Goal: Find specific page/section: Find specific page/section

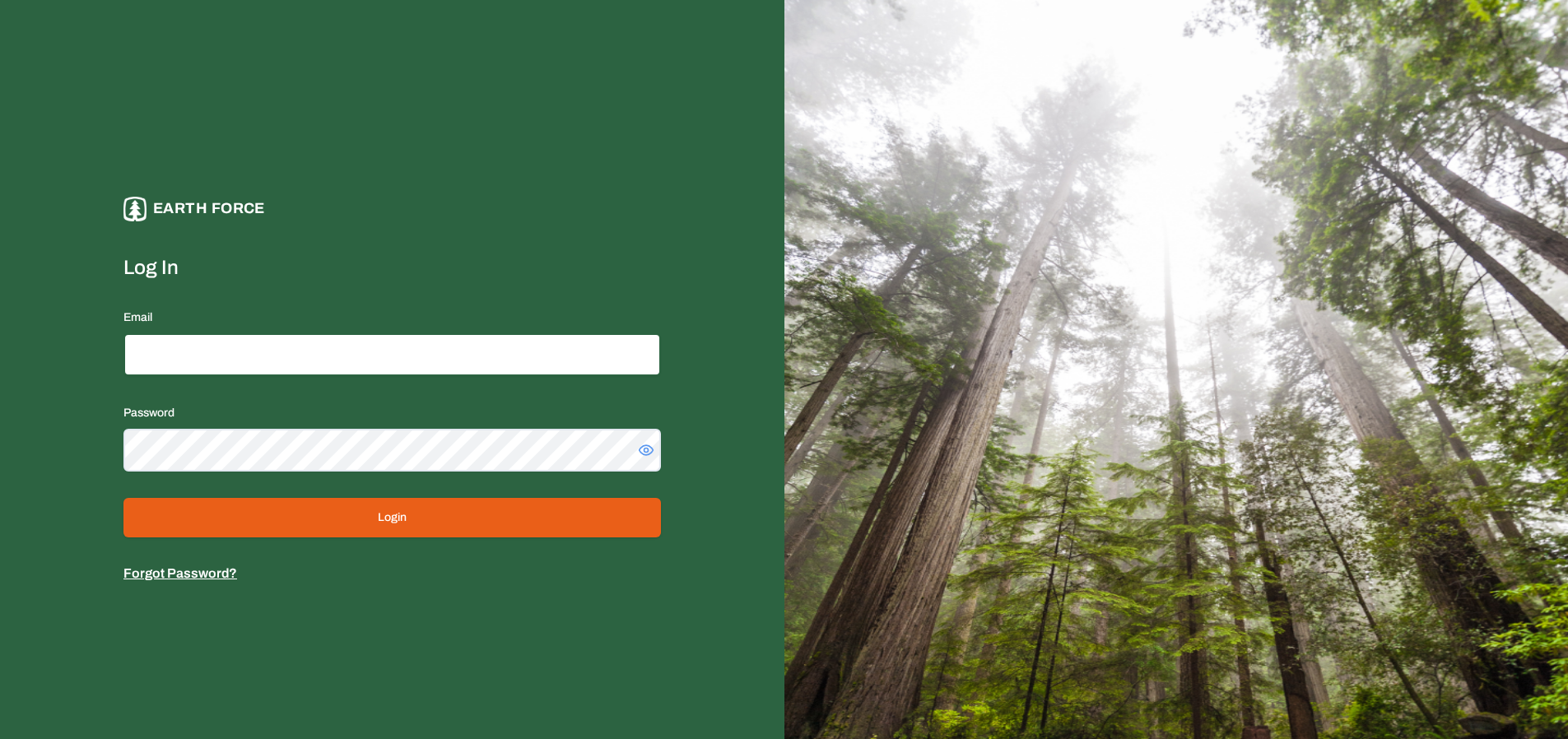
type input "**********"
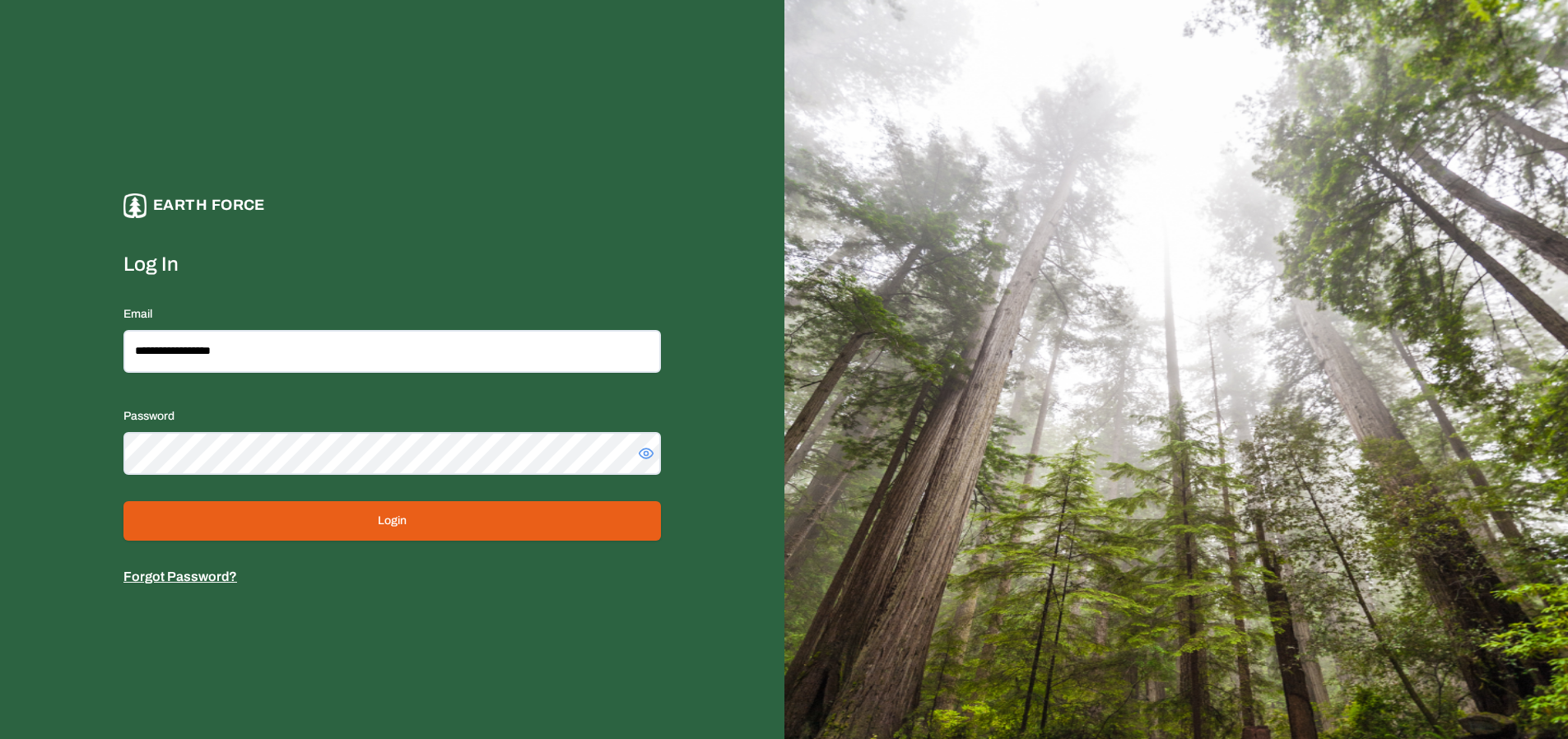
click at [435, 519] on button "Login" at bounding box center [392, 521] width 538 height 40
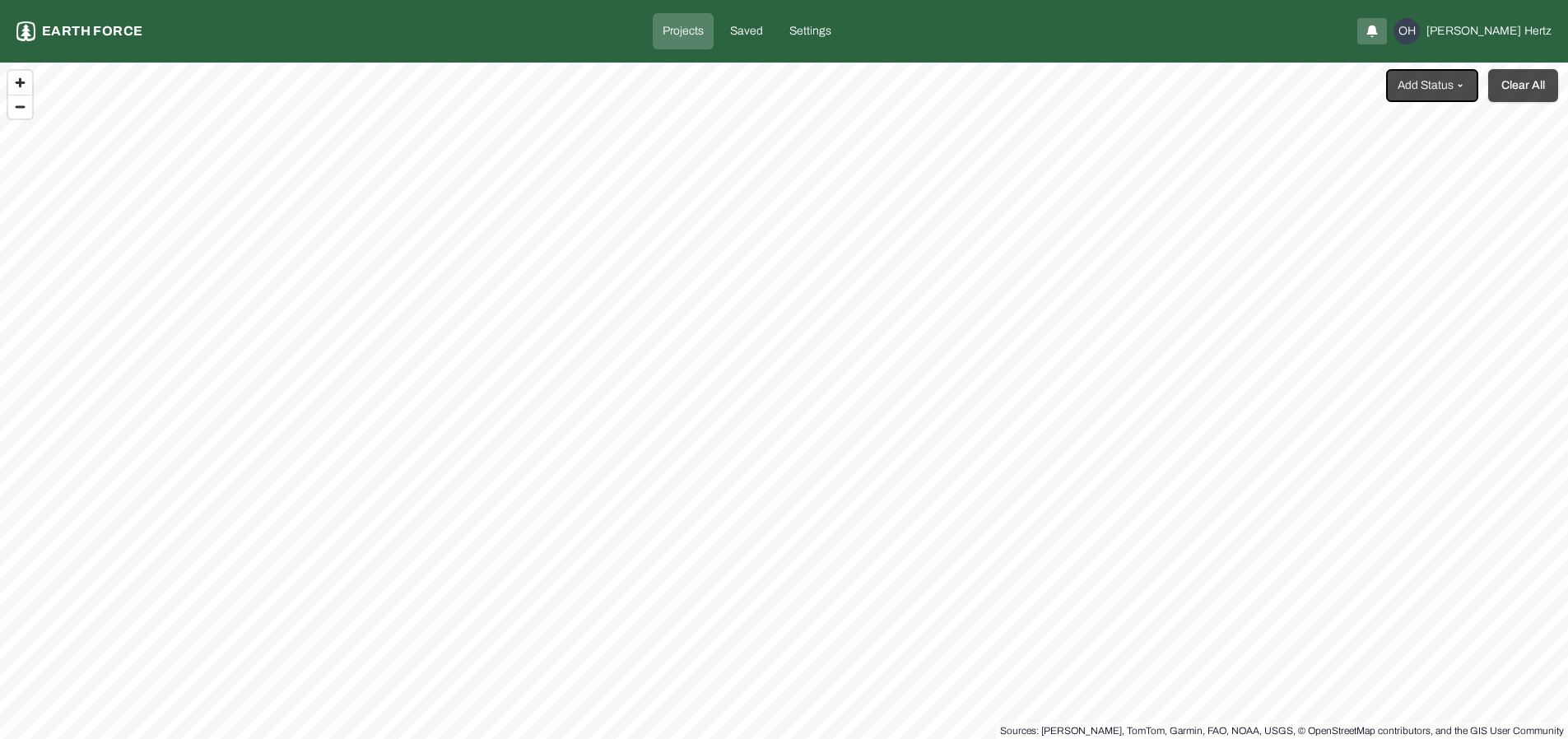
click at [1534, 91] on button "Clear All" at bounding box center [1523, 86] width 70 height 33
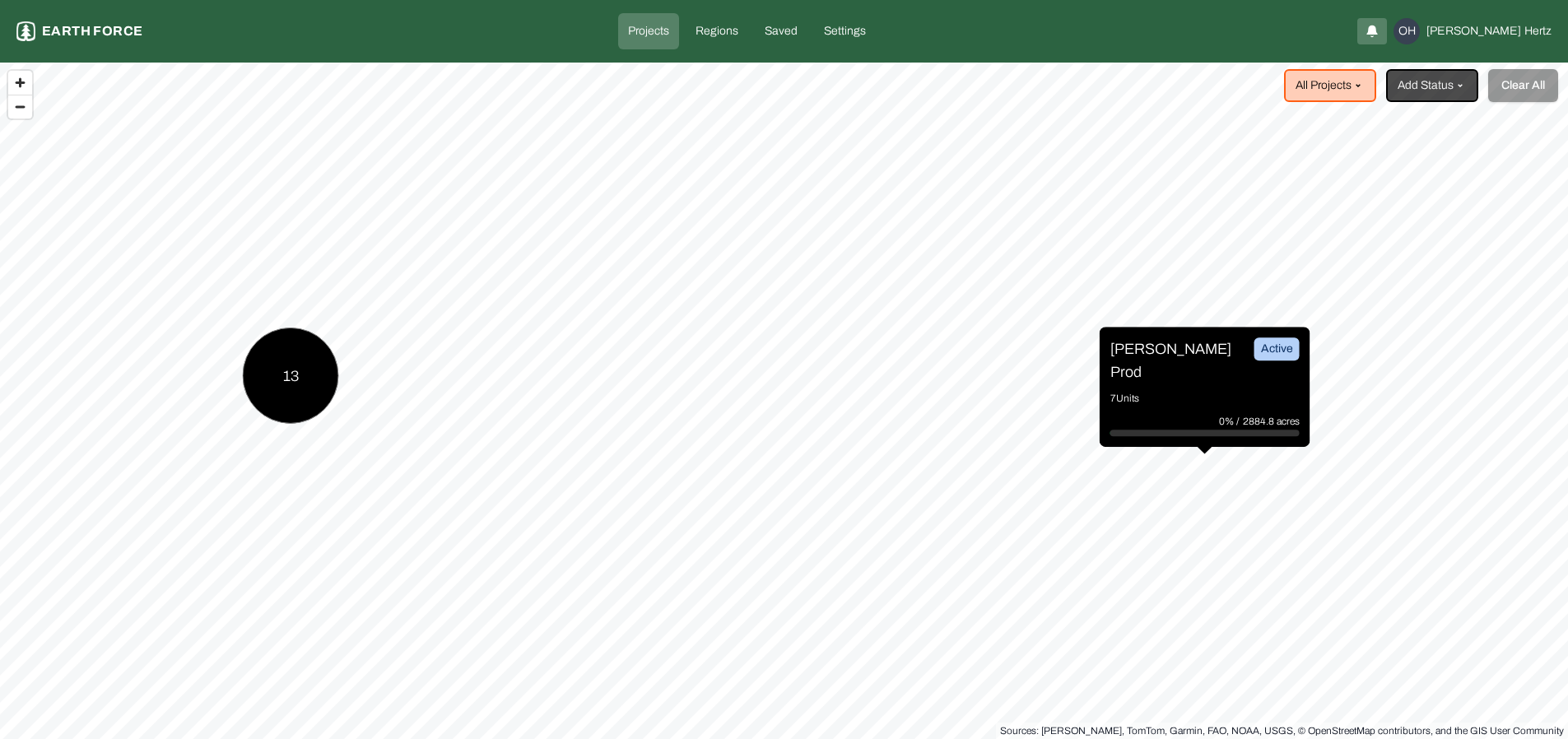
drag, startPoint x: 1515, startPoint y: 81, endPoint x: 1483, endPoint y: 88, distance: 32.8
click at [1515, 81] on button "Clear All" at bounding box center [1523, 86] width 70 height 33
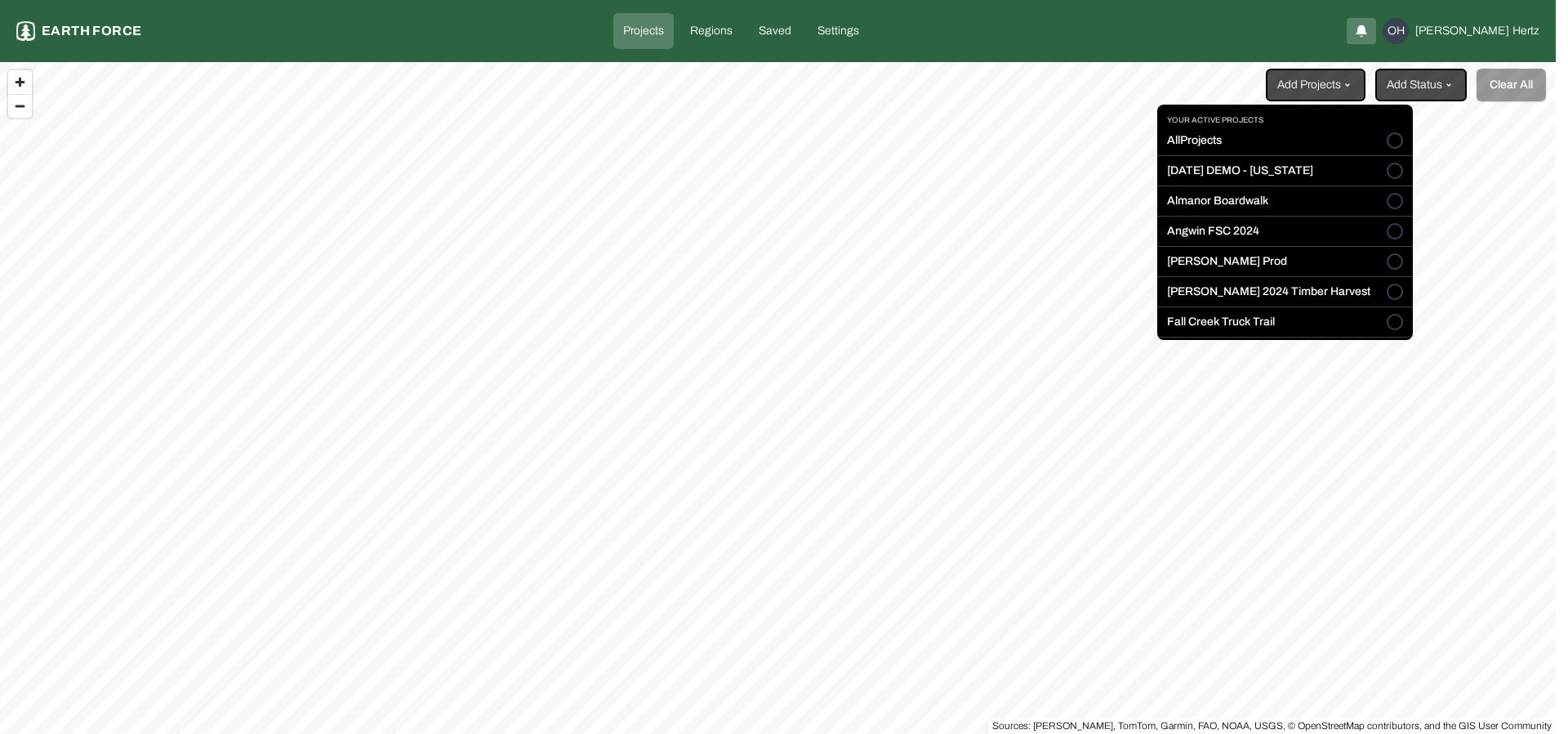
click at [1350, 86] on html "Projects Earth force Projects Regions Saved Settings OH Omer Hertz Add Projects…" at bounding box center [784, 367] width 1568 height 734
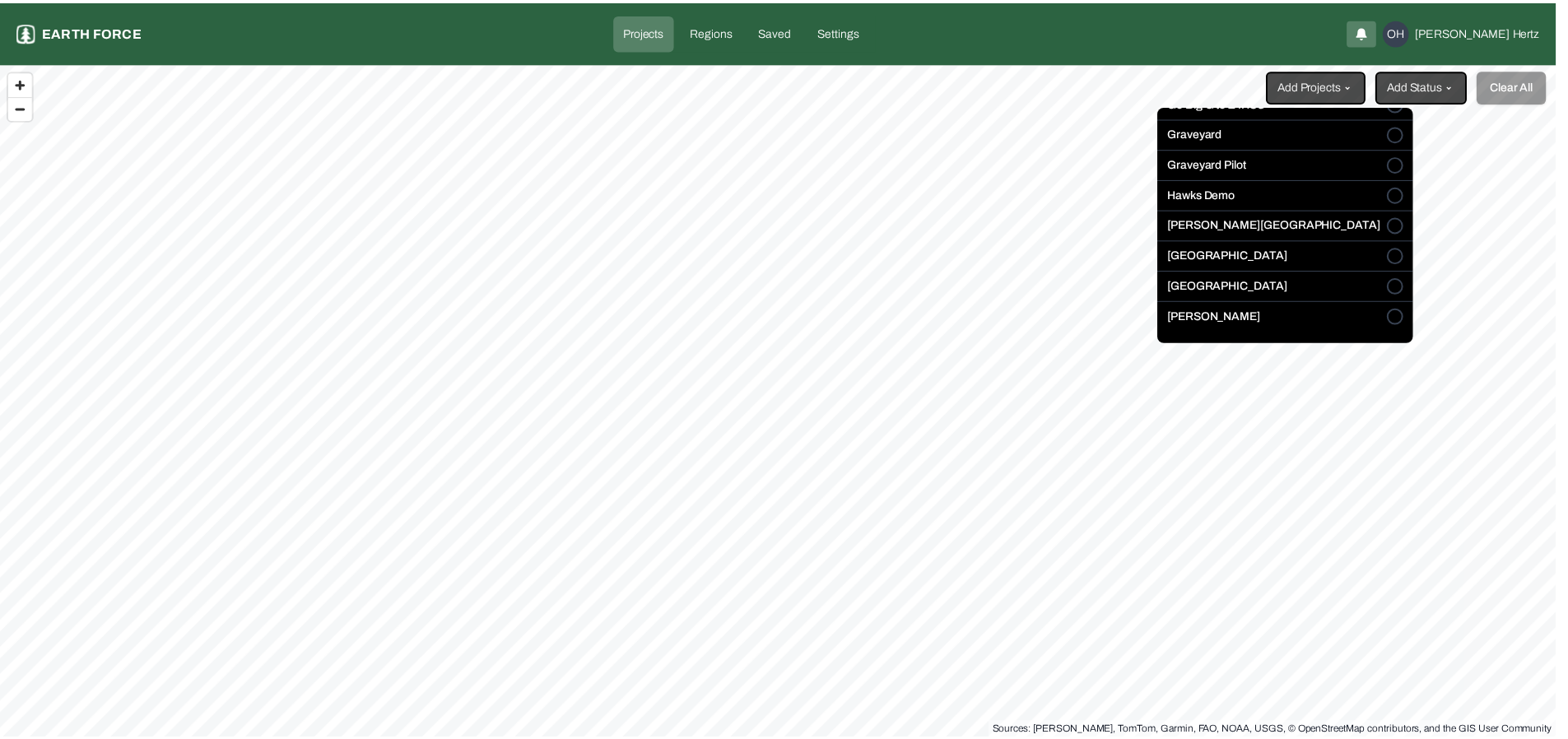
scroll to position [256, 0]
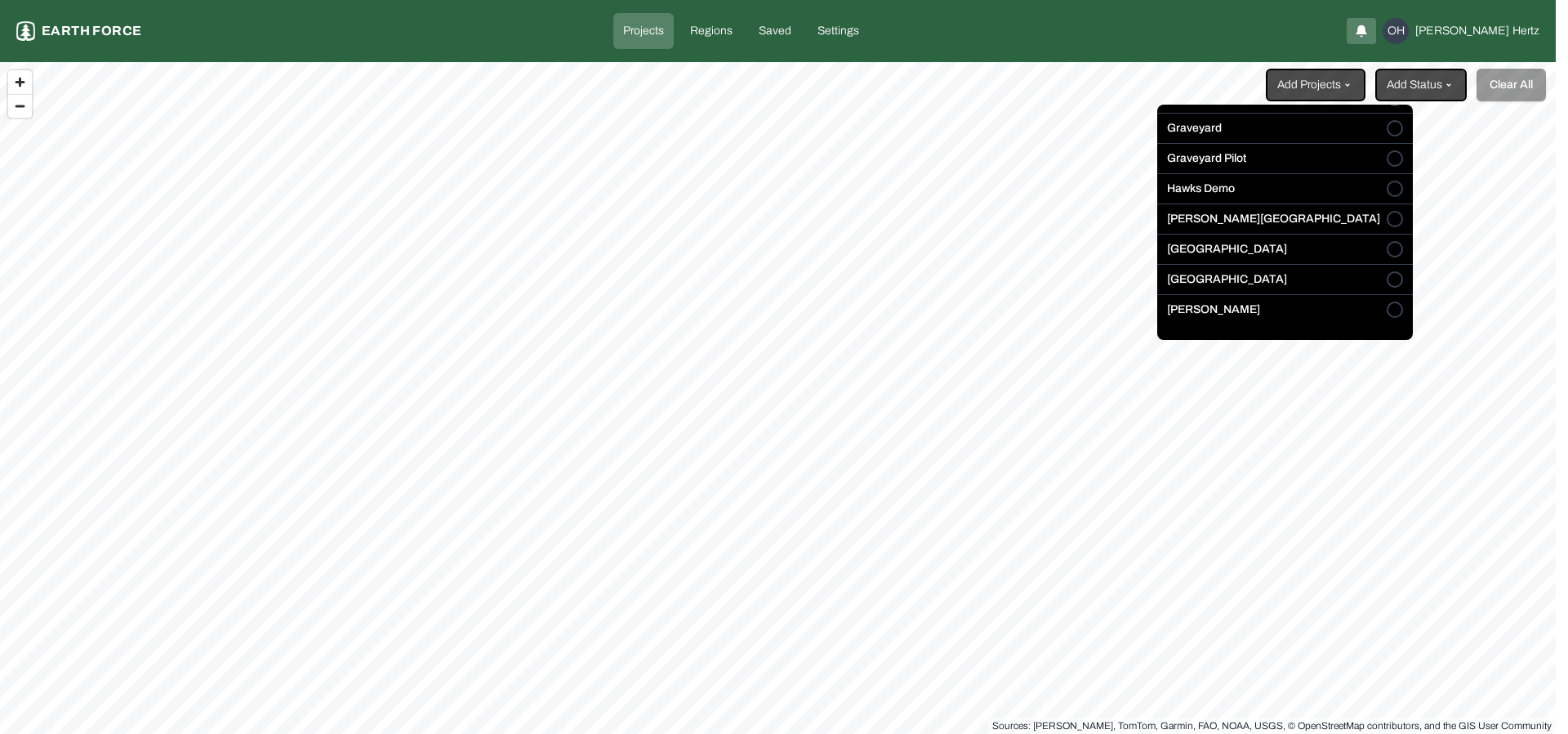
click at [1201, 285] on label "Sleighville" at bounding box center [1227, 279] width 120 height 16
click at [1387, 285] on button "Sleighville" at bounding box center [1395, 279] width 16 height 16
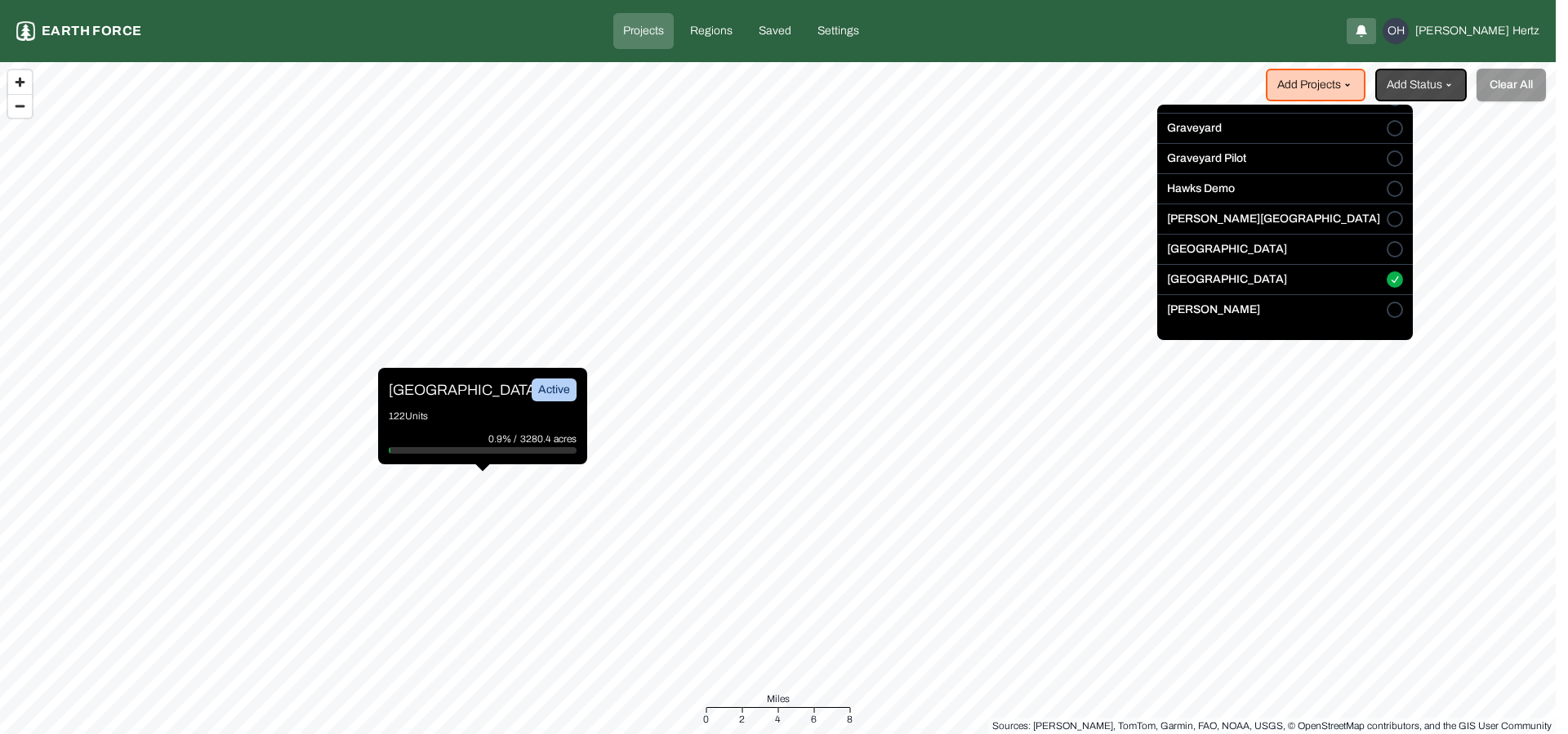
click at [424, 397] on html "Projects Earth force Projects Regions Saved Settings OH Omer Hertz Add Projects…" at bounding box center [784, 367] width 1568 height 734
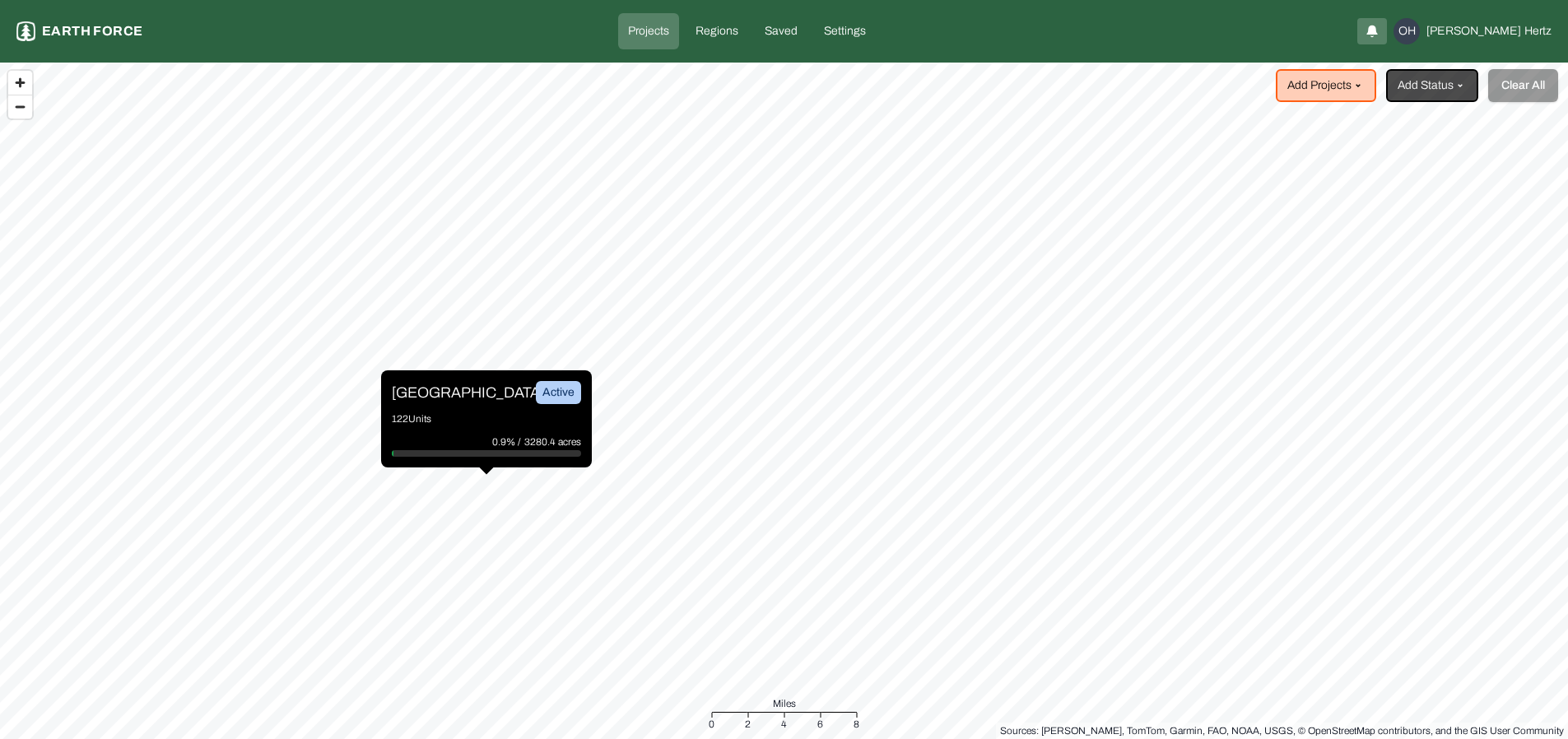
click at [427, 392] on p "Sleighville" at bounding box center [453, 392] width 123 height 23
